Goal: Transaction & Acquisition: Purchase product/service

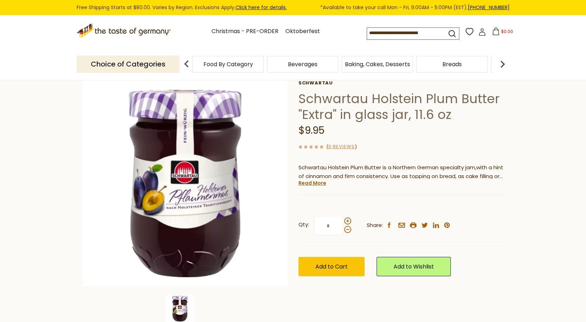
scroll to position [35, 0]
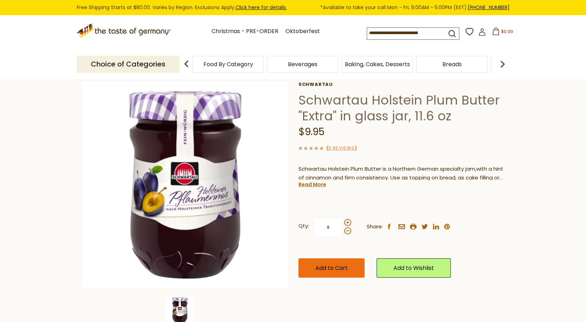
click at [322, 266] on span "Add to Cart" at bounding box center [331, 268] width 32 height 8
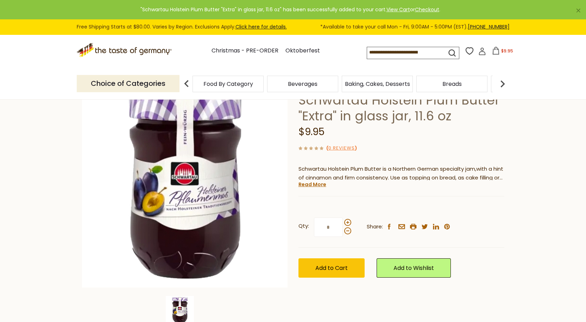
click at [507, 54] on span "$9.95" at bounding box center [507, 51] width 12 height 6
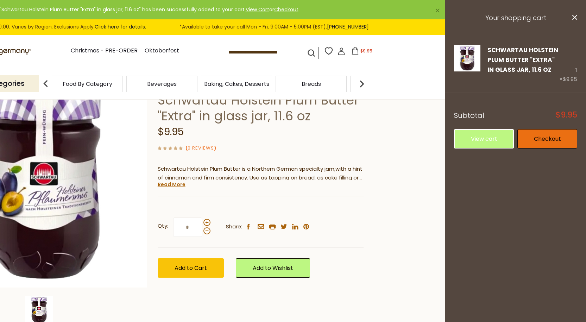
click at [542, 140] on link "Checkout" at bounding box center [548, 138] width 60 height 19
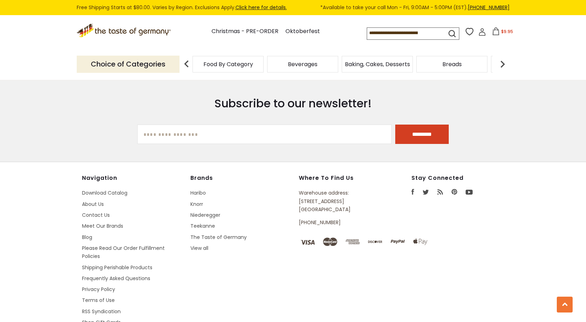
scroll to position [1168, 0]
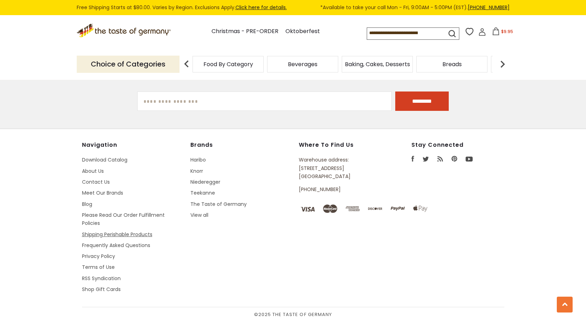
click at [115, 236] on link "Shipping Perishable Products" at bounding box center [117, 234] width 70 height 7
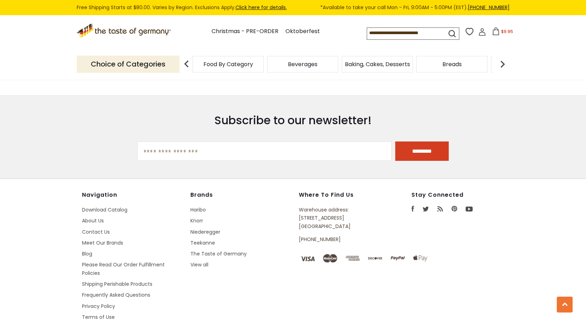
scroll to position [858, 0]
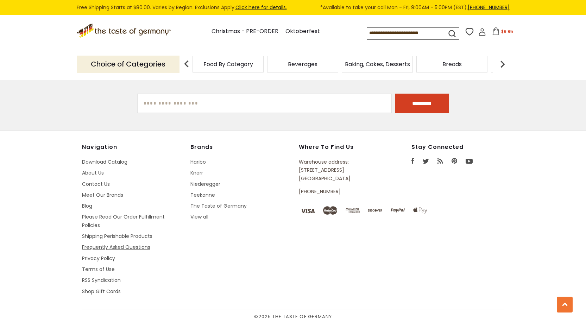
click at [99, 245] on link "Frequently Asked Questions" at bounding box center [116, 247] width 68 height 7
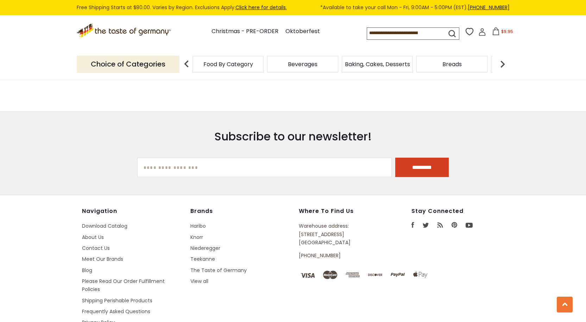
scroll to position [805, 0]
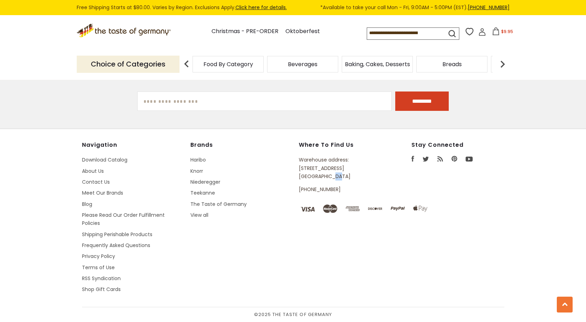
drag, startPoint x: 329, startPoint y: 175, endPoint x: 323, endPoint y: 176, distance: 5.6
click at [323, 176] on p "Warehouse address: 615 Lofstrand Lane Rockville, MD 20850" at bounding box center [339, 168] width 80 height 25
drag, startPoint x: 317, startPoint y: 170, endPoint x: 351, endPoint y: 177, distance: 34.5
click at [351, 177] on p "Warehouse address: 615 Lofstrand Lane Rockville, MD 20850" at bounding box center [339, 168] width 80 height 25
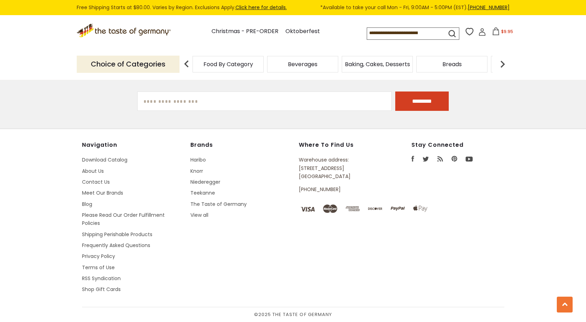
click at [14, 216] on footer "Navigation Download Catalog About Us Contact Us Meet Our Brands Blog Please Rea…" at bounding box center [293, 225] width 586 height 193
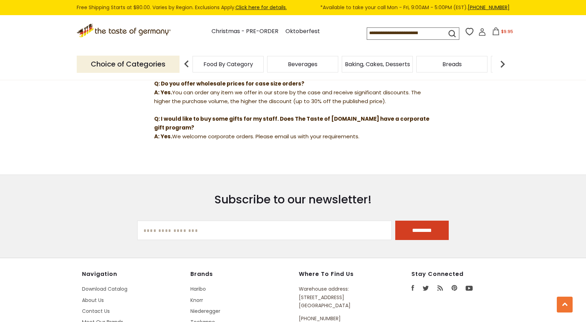
scroll to position [629, 0]
